Goal: Book appointment/travel/reservation

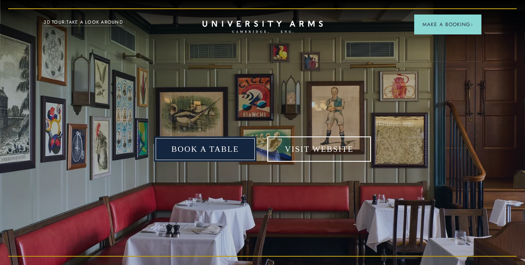
click at [202, 150] on link "Book a table" at bounding box center [205, 150] width 102 height 26
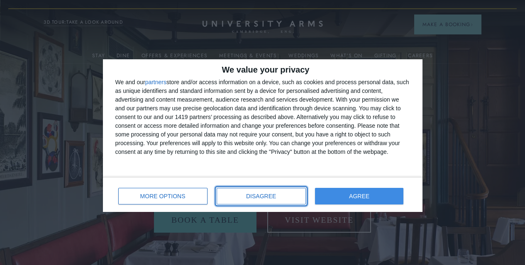
drag, startPoint x: 270, startPoint y: 193, endPoint x: 366, endPoint y: 201, distance: 96.2
click at [366, 201] on div "MORE OPTIONS DISAGREE AGREE" at bounding box center [262, 195] width 295 height 24
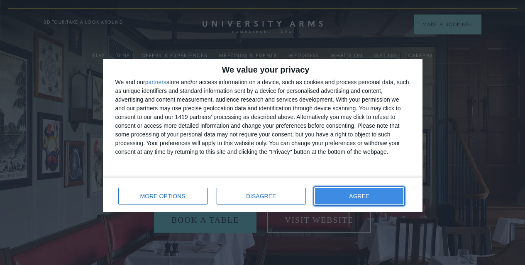
click at [366, 201] on button "AGREE" at bounding box center [359, 196] width 89 height 17
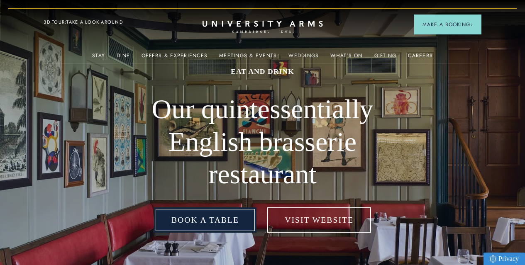
click at [199, 233] on link "Book a table" at bounding box center [205, 220] width 102 height 26
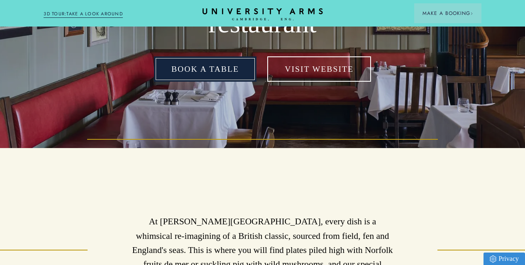
scroll to position [145, 0]
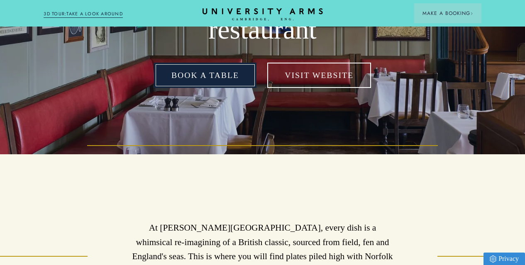
click at [218, 88] on link "Book a table" at bounding box center [205, 76] width 102 height 26
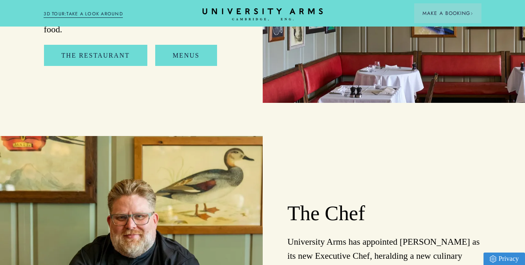
scroll to position [901, 0]
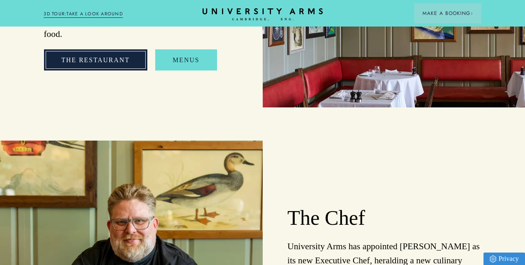
click at [114, 71] on link "The Restaurant" at bounding box center [95, 59] width 103 height 21
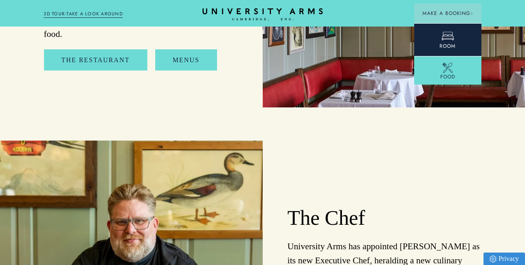
click at [445, 46] on span "Room" at bounding box center [447, 45] width 16 height 7
